Goal: Find specific page/section: Find specific page/section

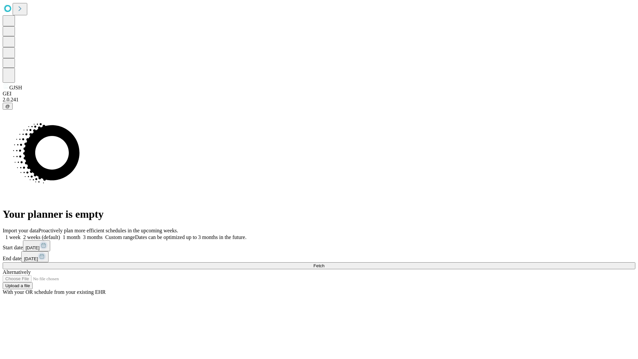
click at [324, 263] on span "Fetch" at bounding box center [318, 265] width 11 height 5
